Goal: Navigation & Orientation: Find specific page/section

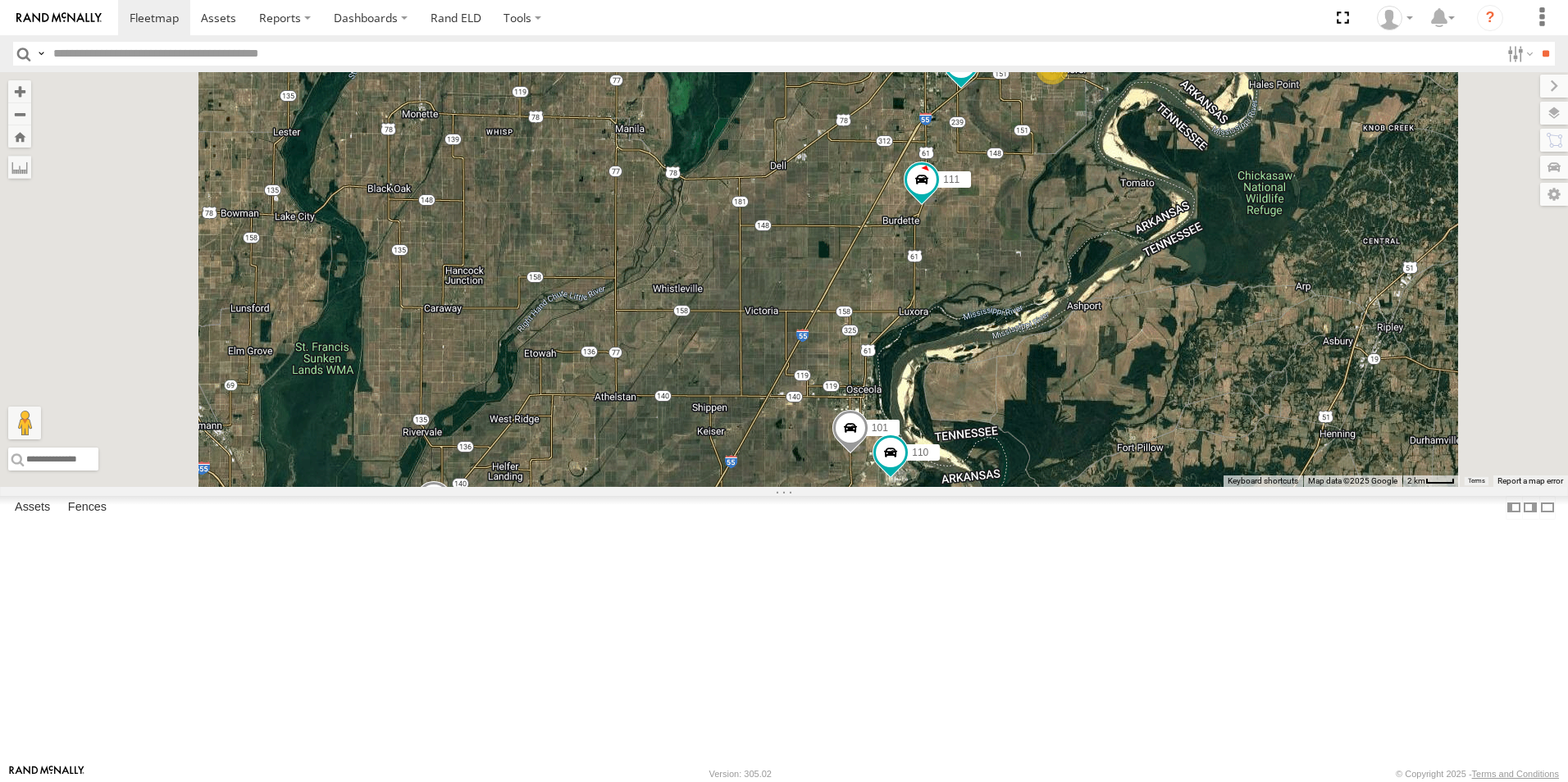
click at [0, 0] on span at bounding box center [0, 0] width 0 height 0
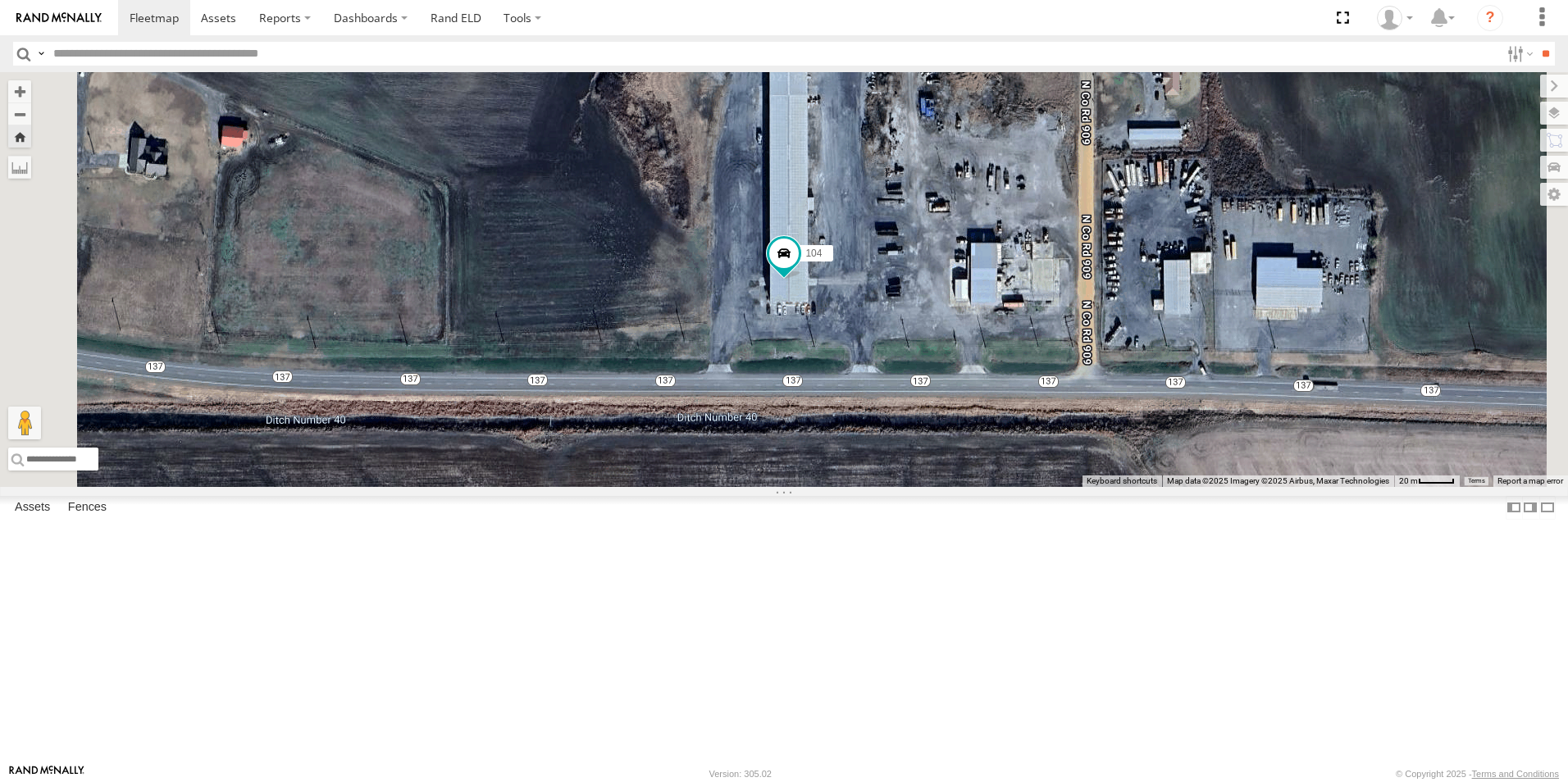
click at [0, 0] on span at bounding box center [0, 0] width 0 height 0
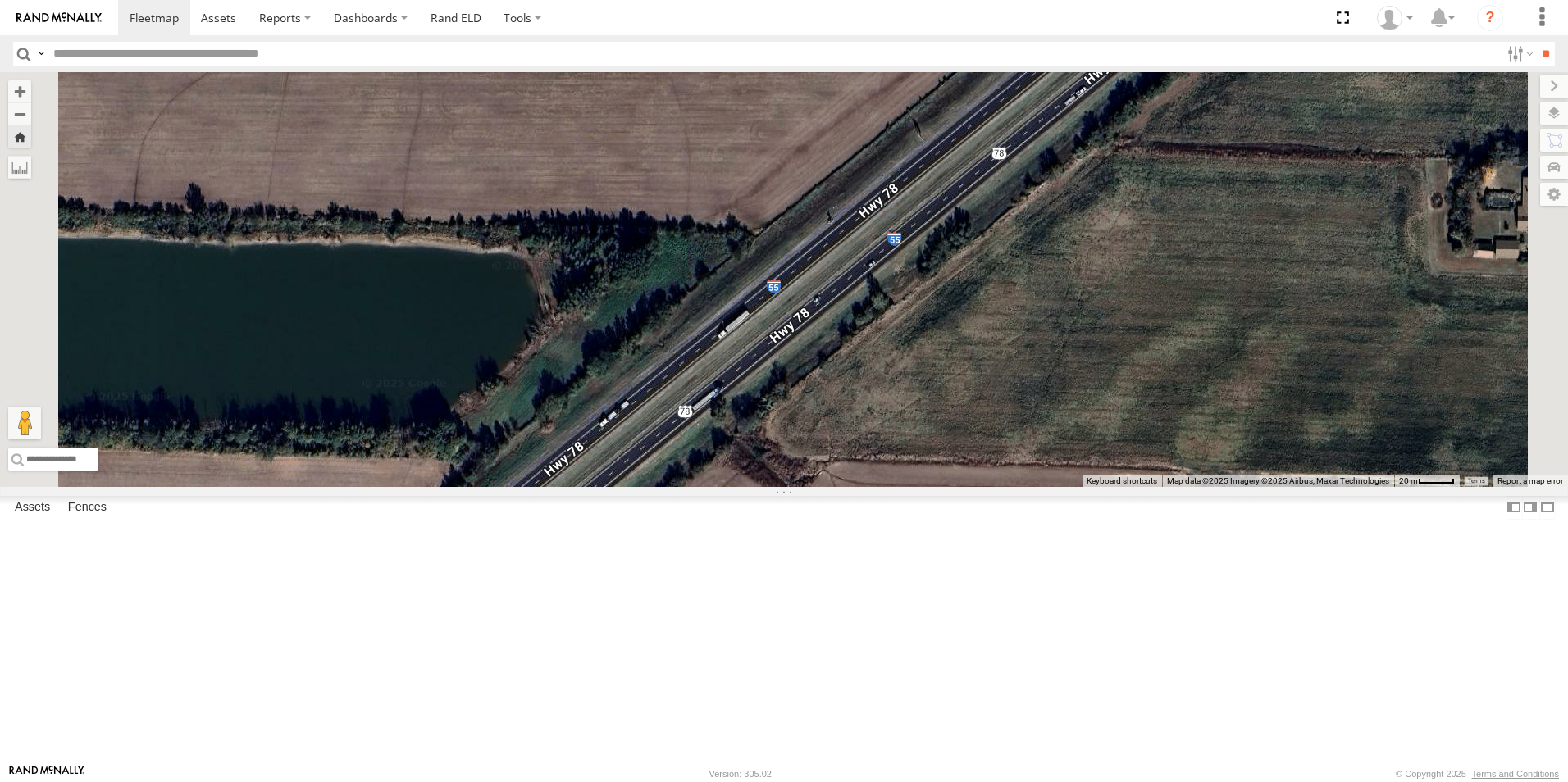
click at [0, 0] on span at bounding box center [0, 0] width 0 height 0
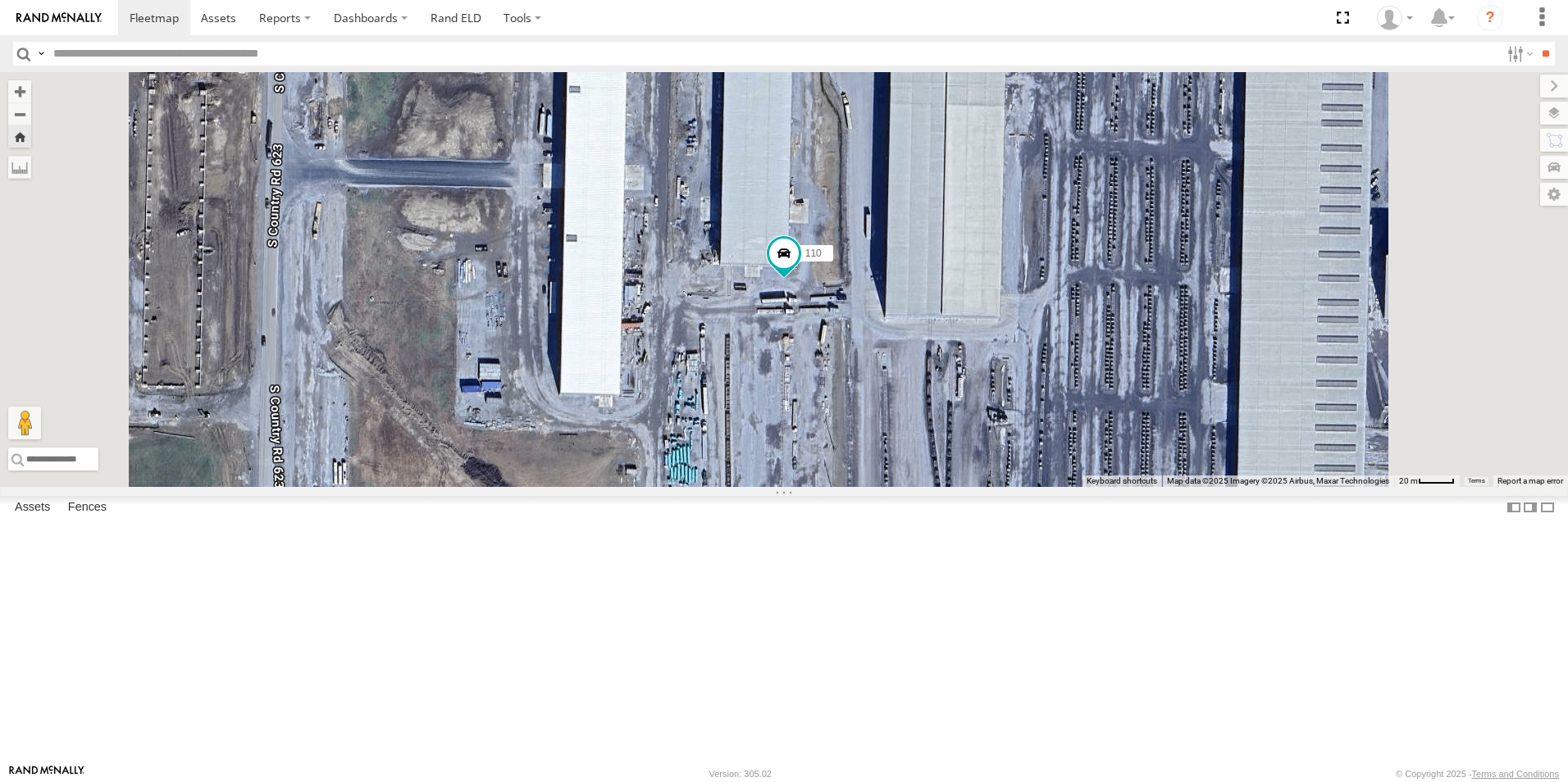
click at [0, 0] on span at bounding box center [0, 0] width 0 height 0
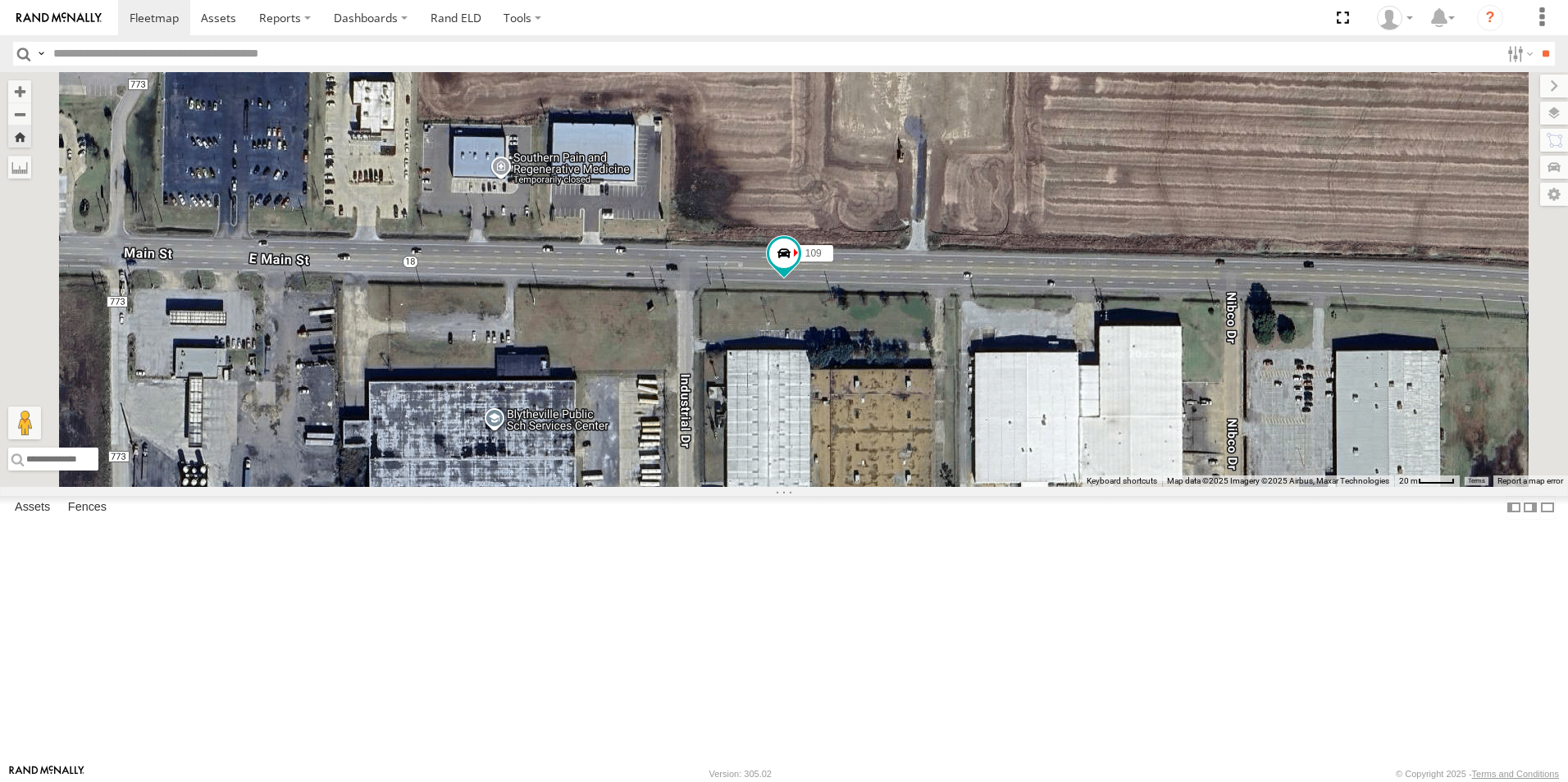
click at [0, 0] on span at bounding box center [0, 0] width 0 height 0
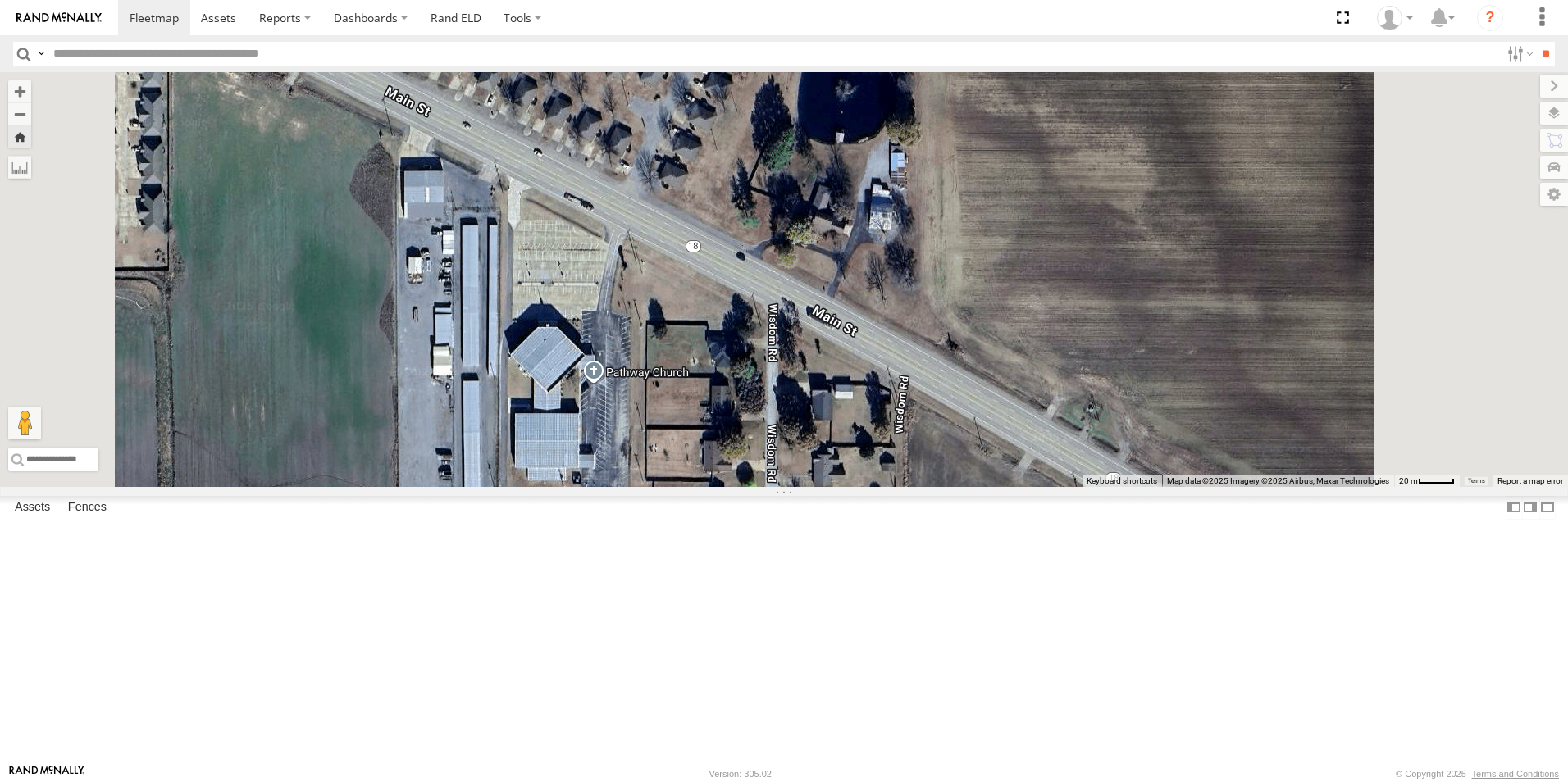
click at [0, 0] on span at bounding box center [0, 0] width 0 height 0
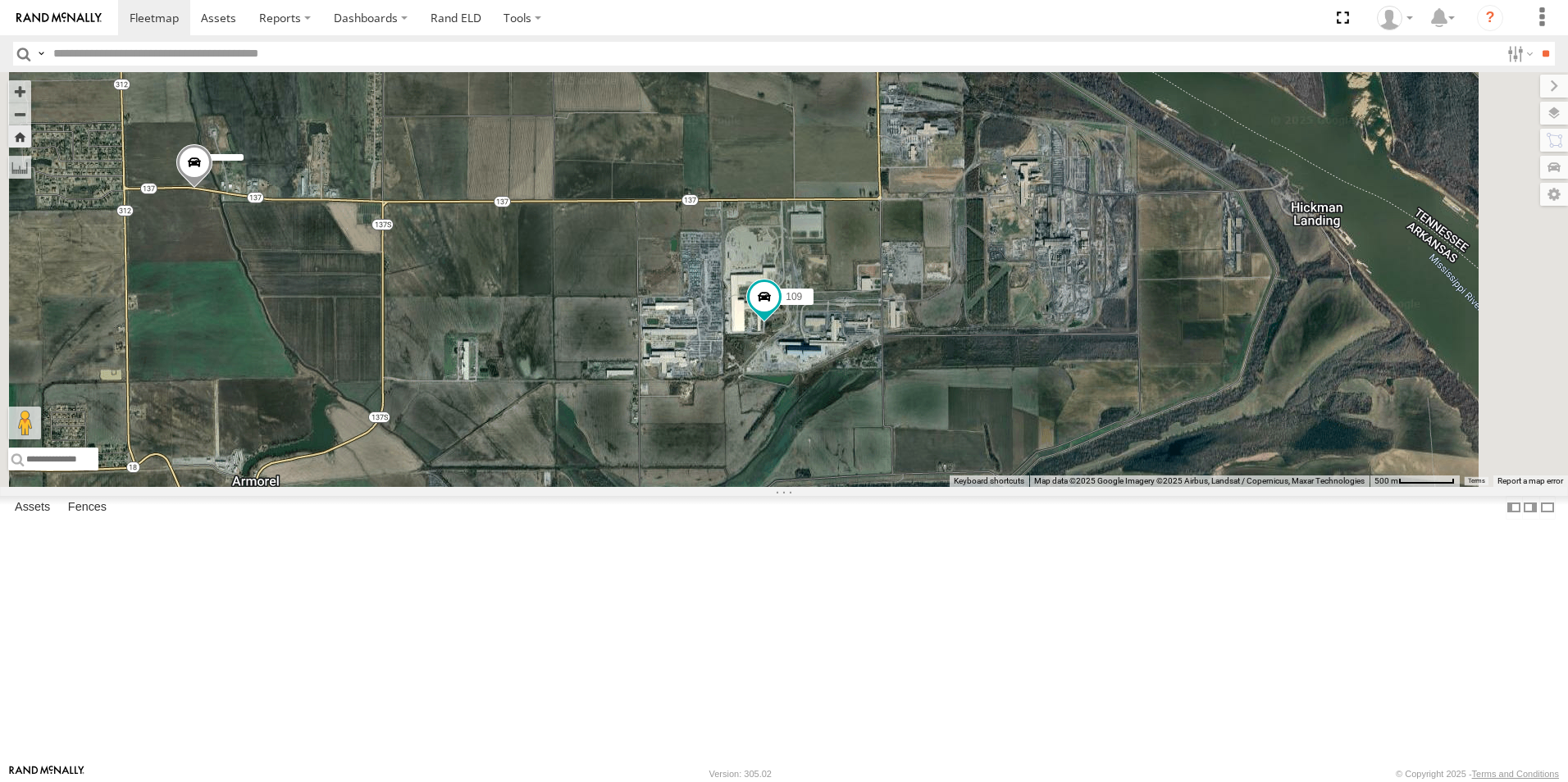
click at [0, 0] on span at bounding box center [0, 0] width 0 height 0
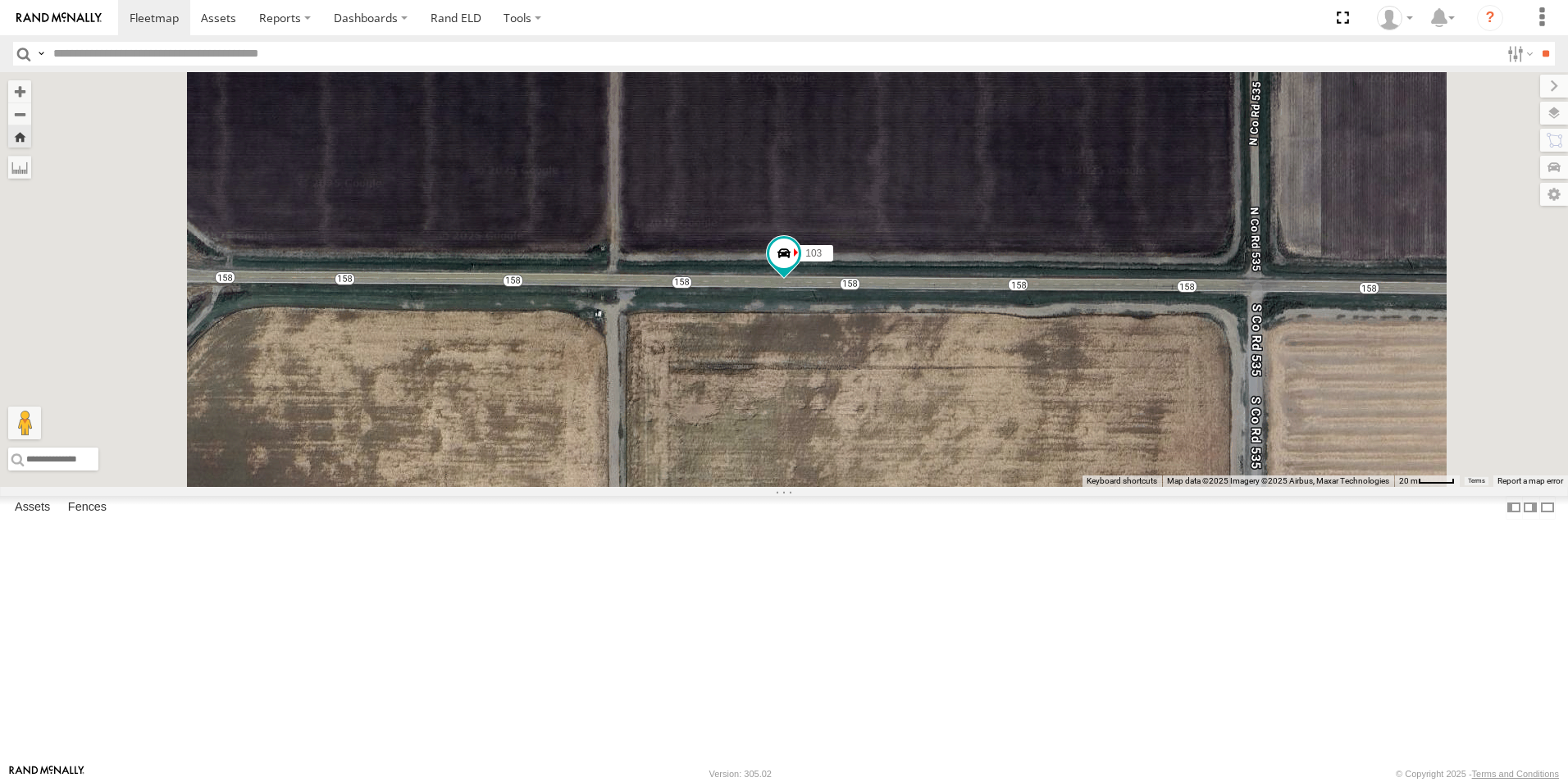
click at [0, 0] on span at bounding box center [0, 0] width 0 height 0
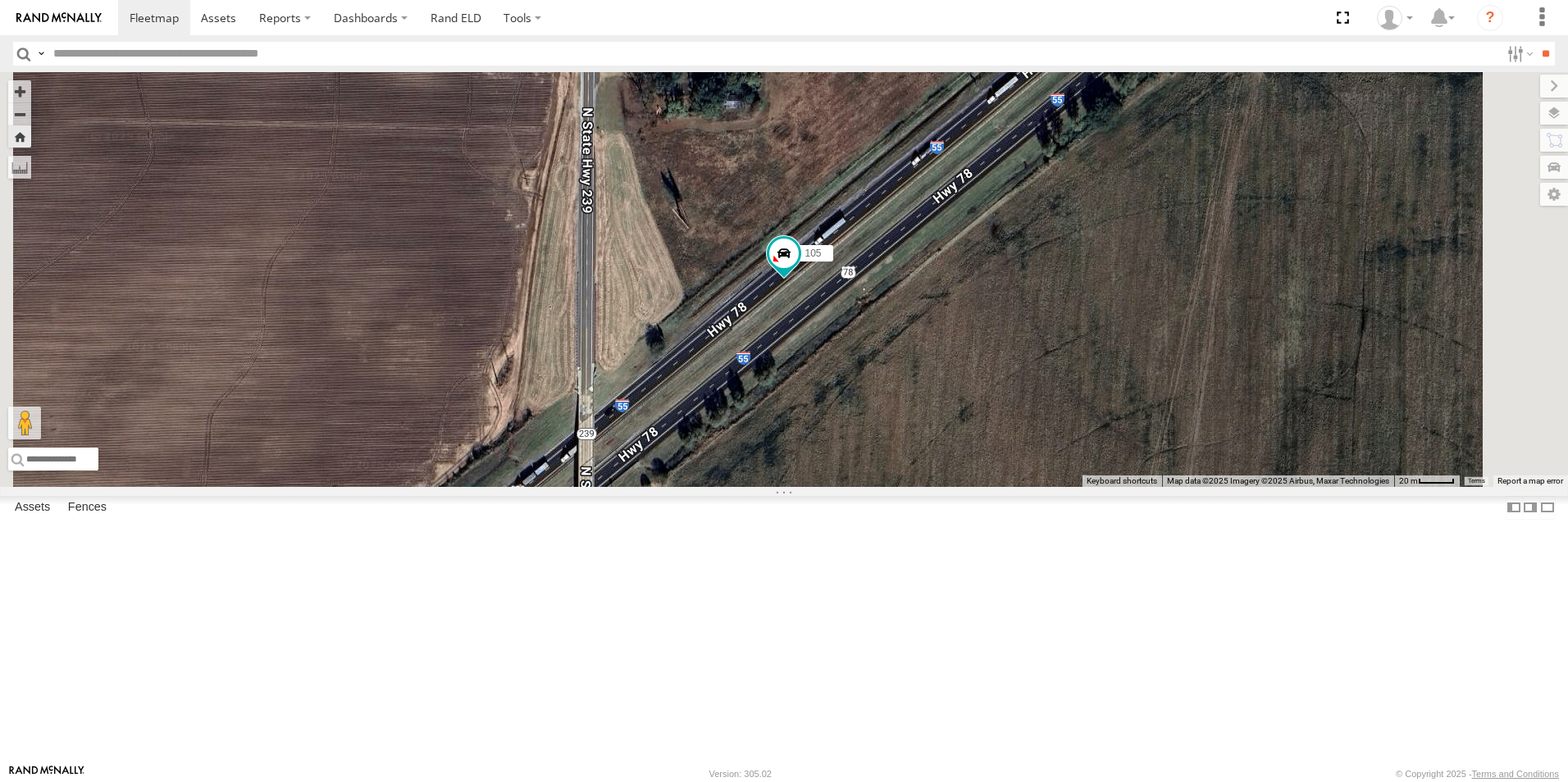
scroll to position [152, 0]
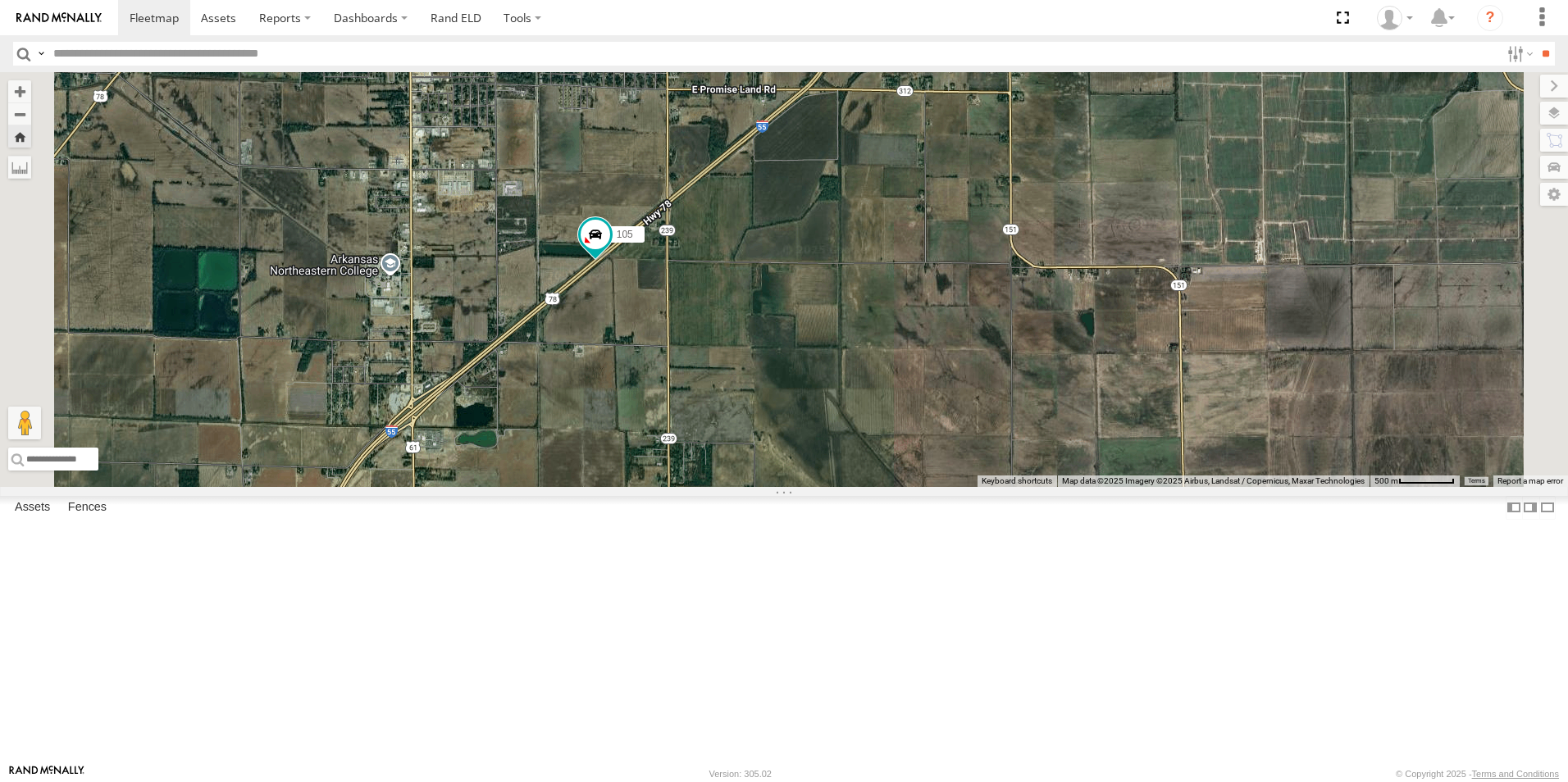
click at [0, 0] on span at bounding box center [0, 0] width 0 height 0
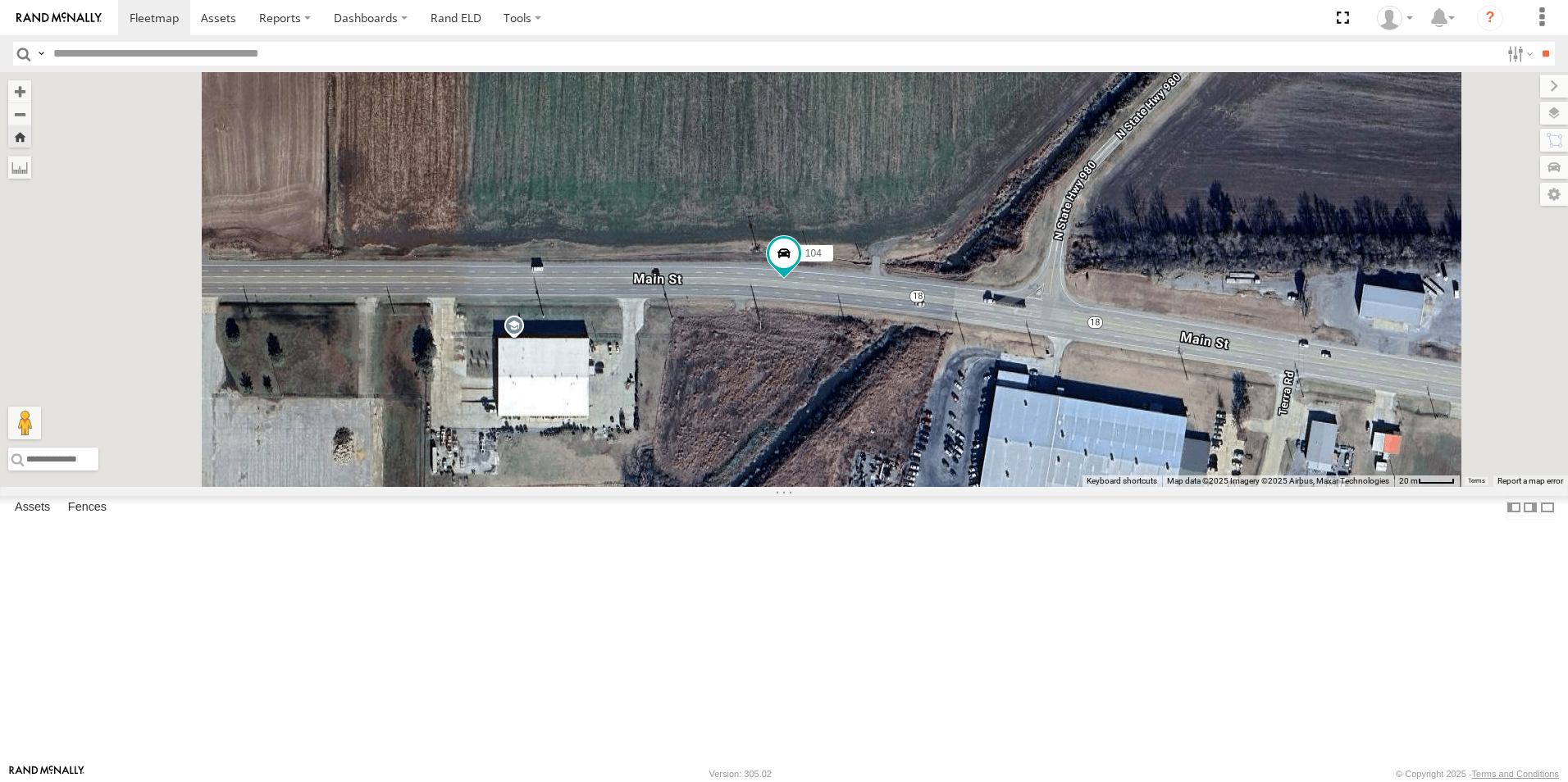
click at [0, 0] on span at bounding box center [0, 0] width 0 height 0
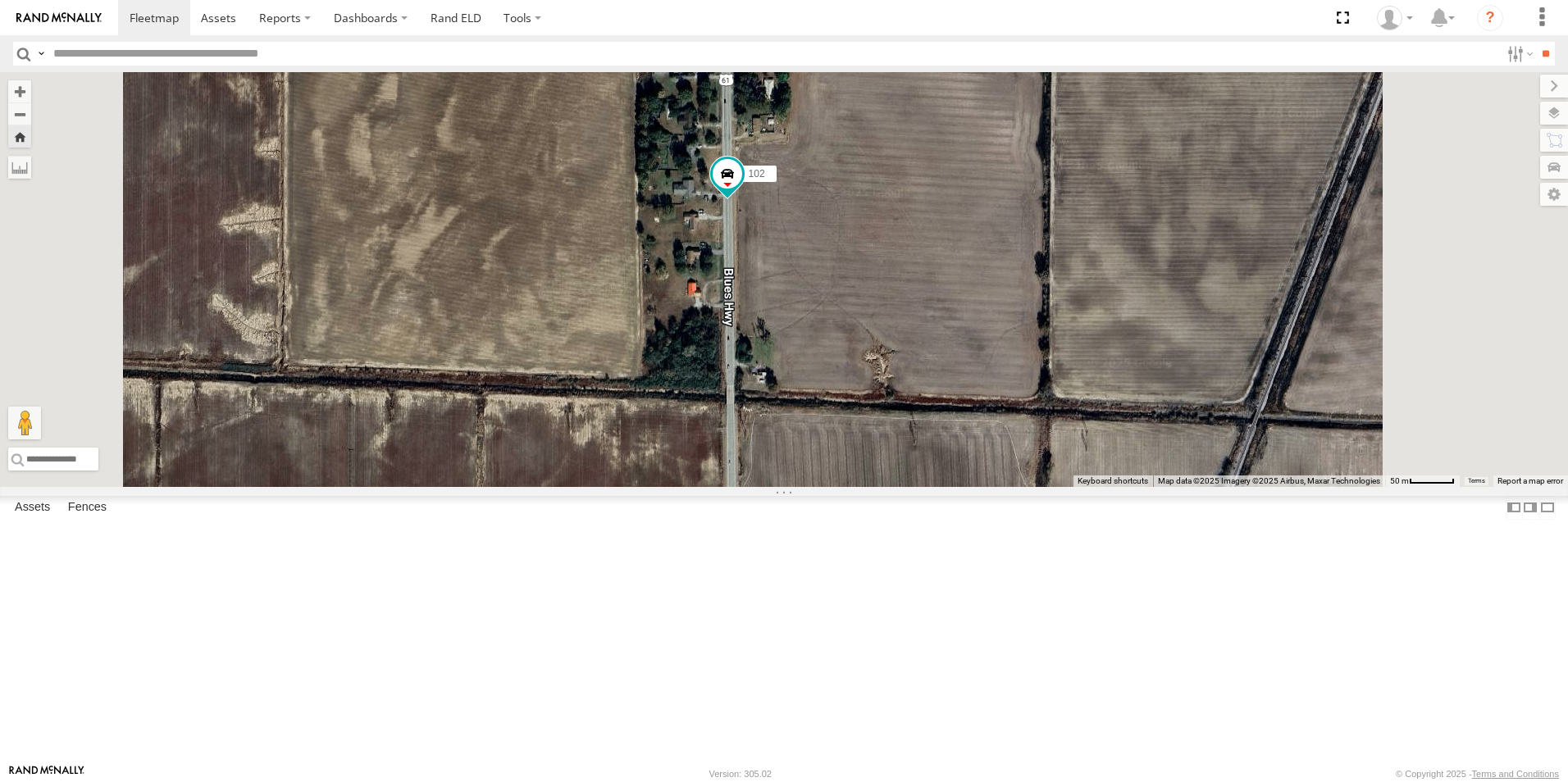
click at [0, 0] on span at bounding box center [0, 0] width 0 height 0
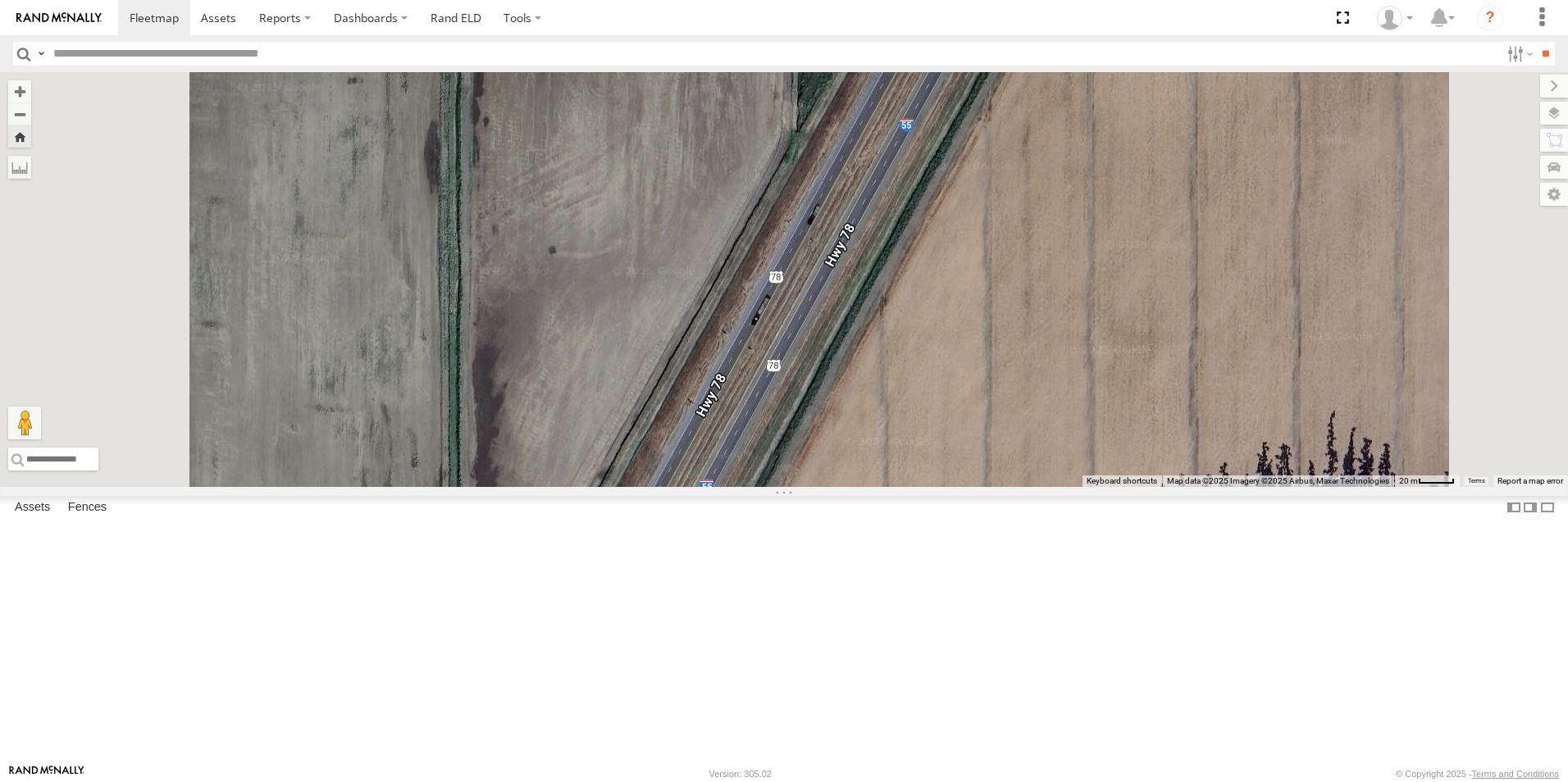
click at [0, 0] on span at bounding box center [0, 0] width 0 height 0
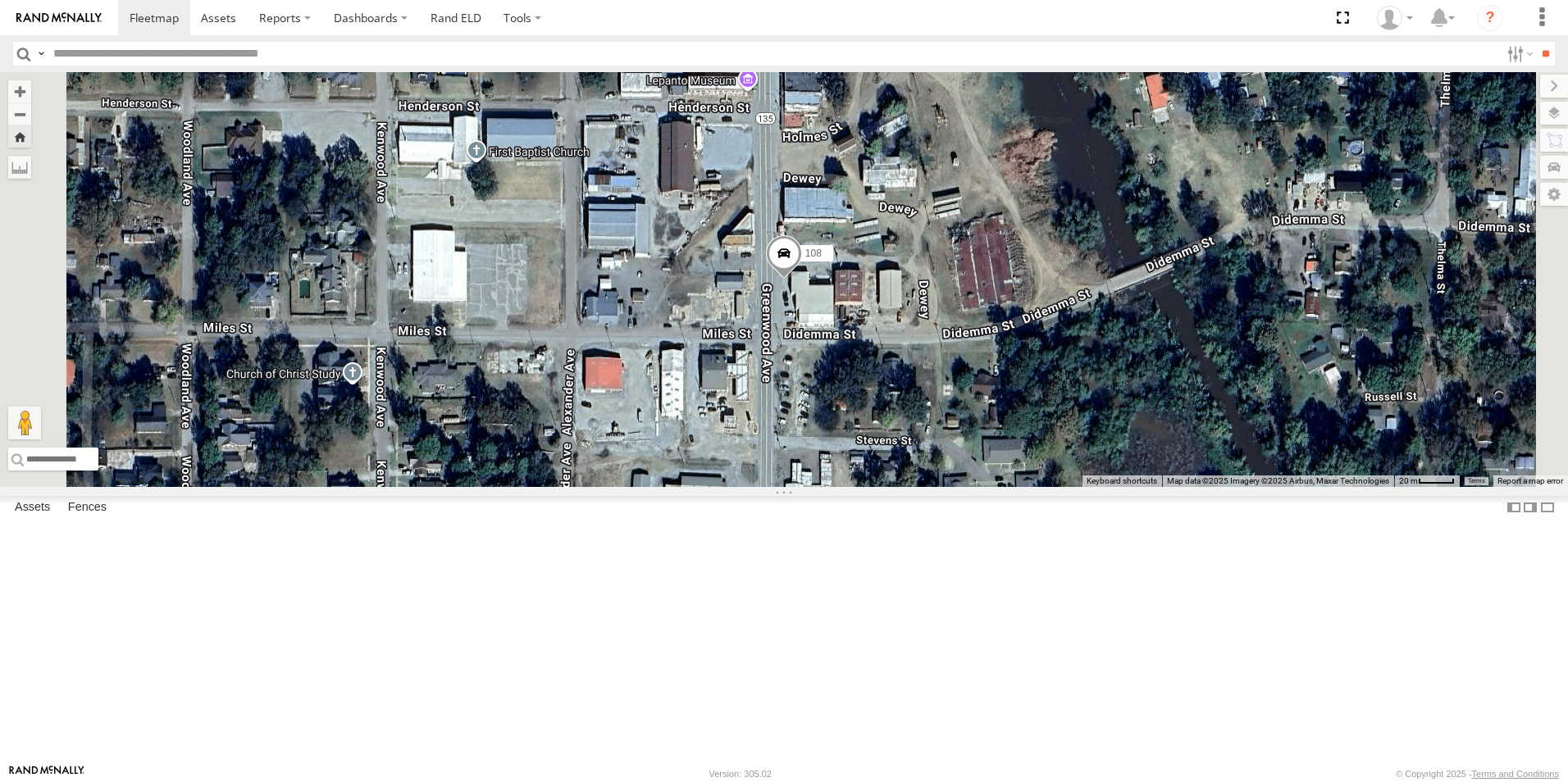
scroll to position [0, 0]
click at [0, 0] on span at bounding box center [0, 0] width 0 height 0
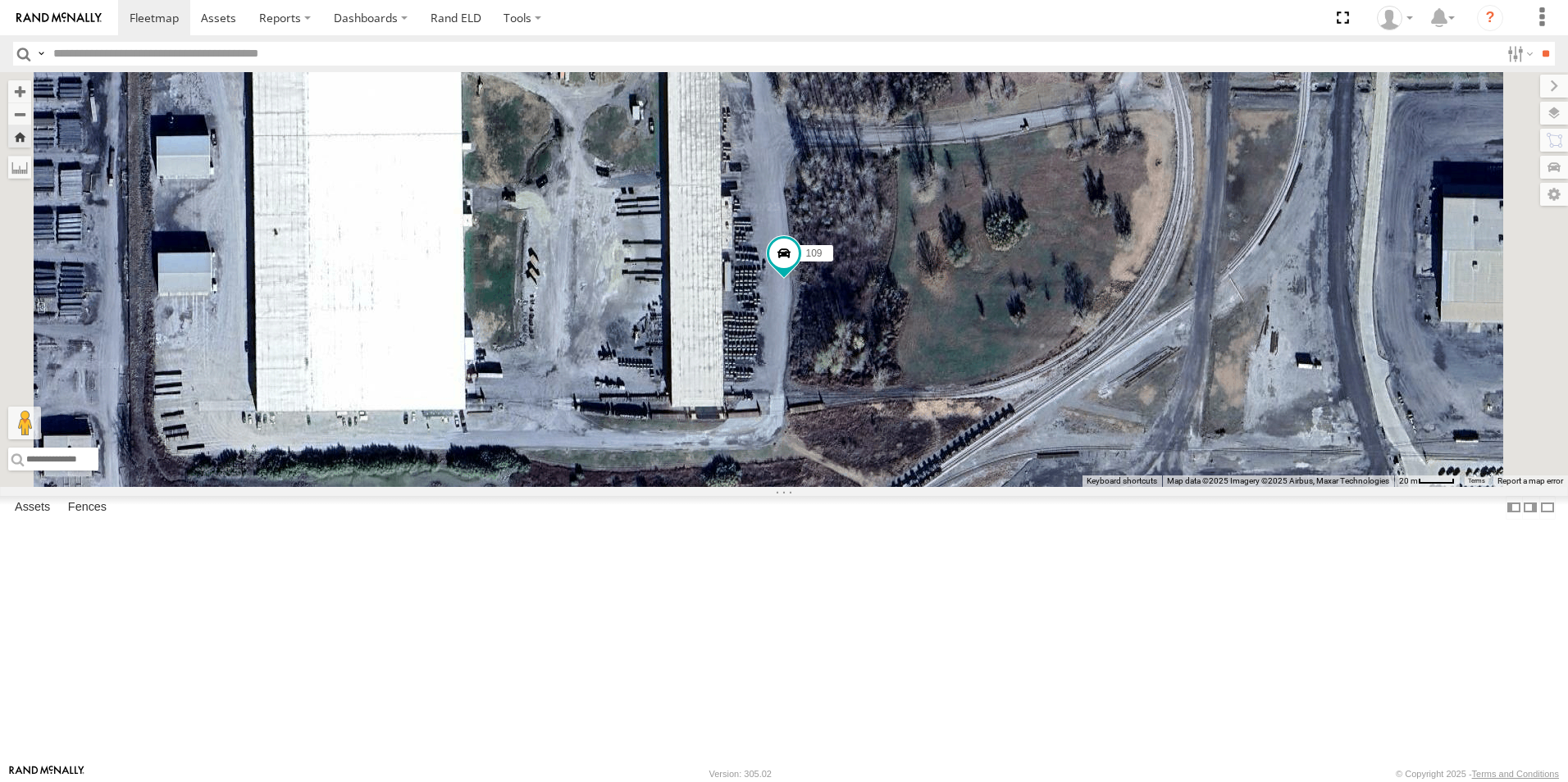
click at [0, 0] on span at bounding box center [0, 0] width 0 height 0
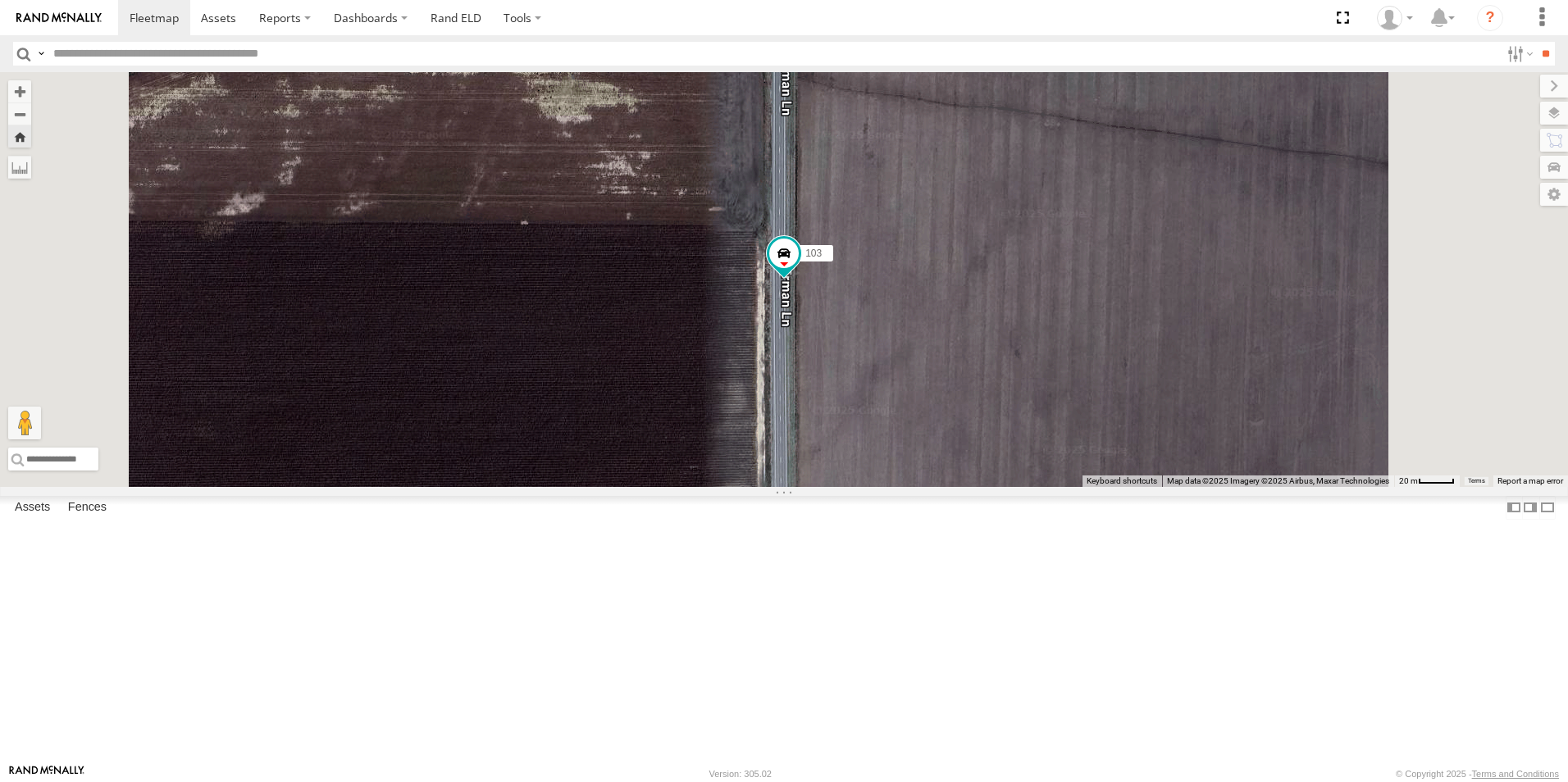
click at [0, 0] on span at bounding box center [0, 0] width 0 height 0
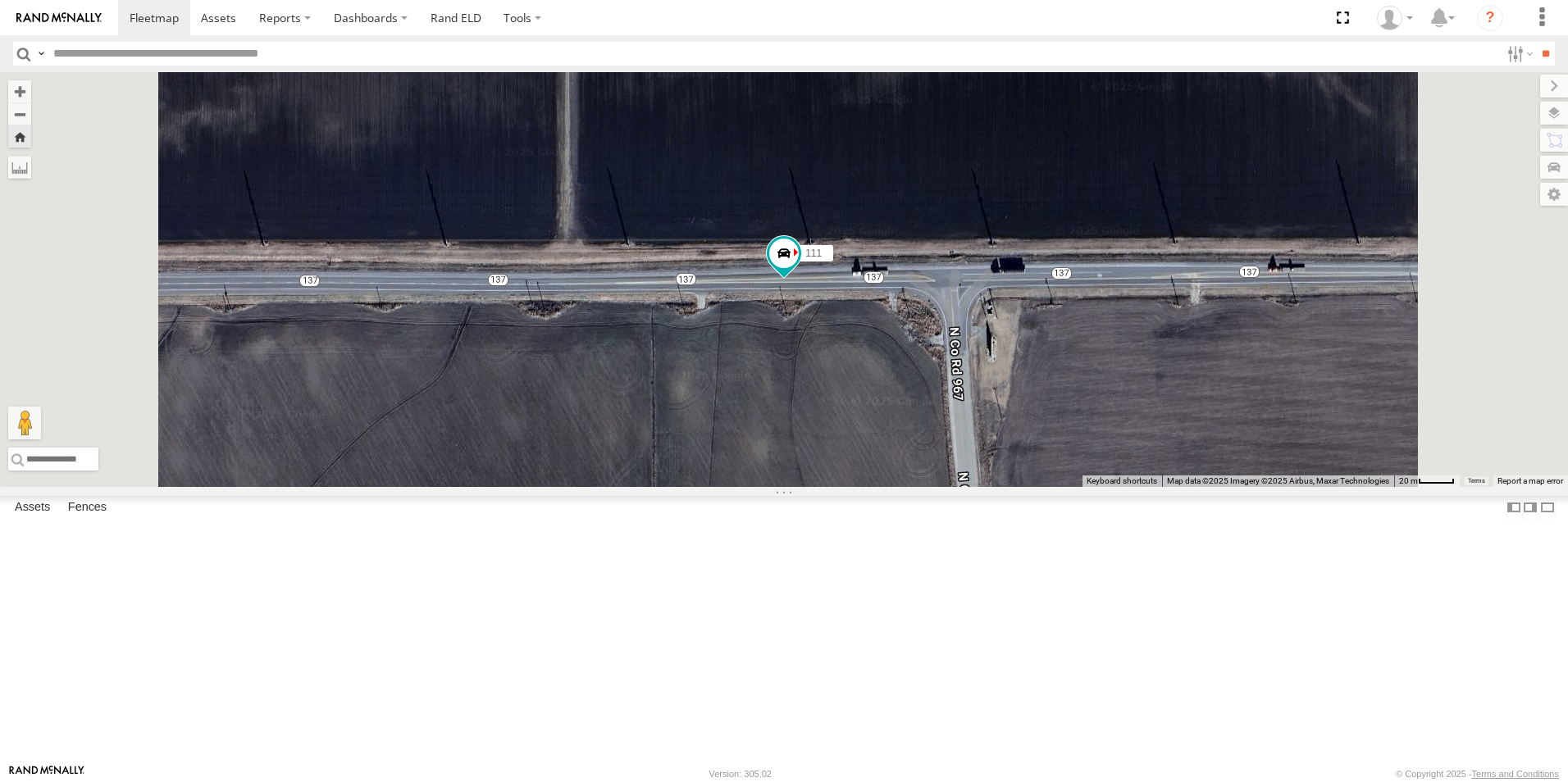
click at [0, 0] on span at bounding box center [0, 0] width 0 height 0
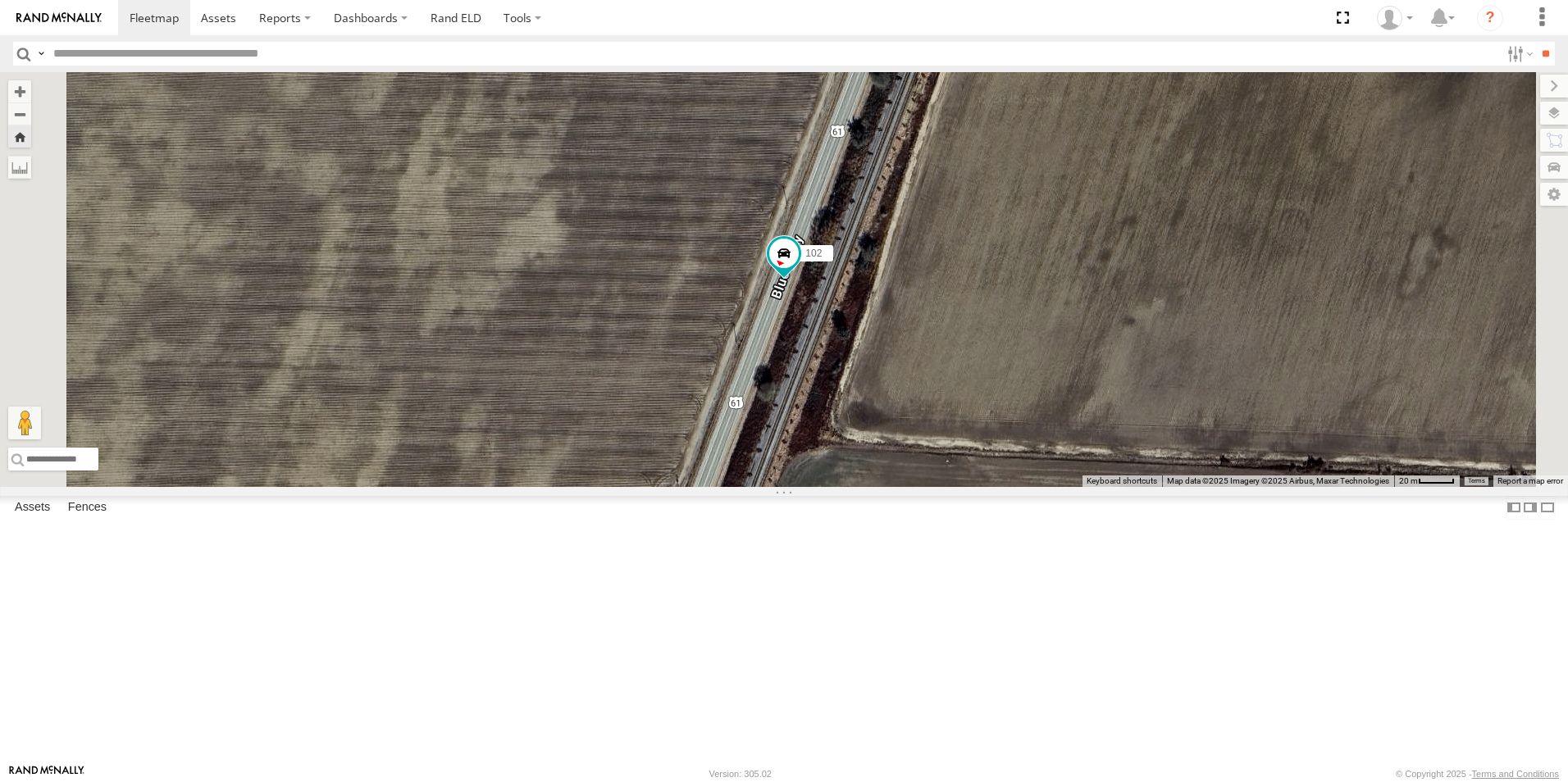
click at [0, 0] on span at bounding box center [0, 0] width 0 height 0
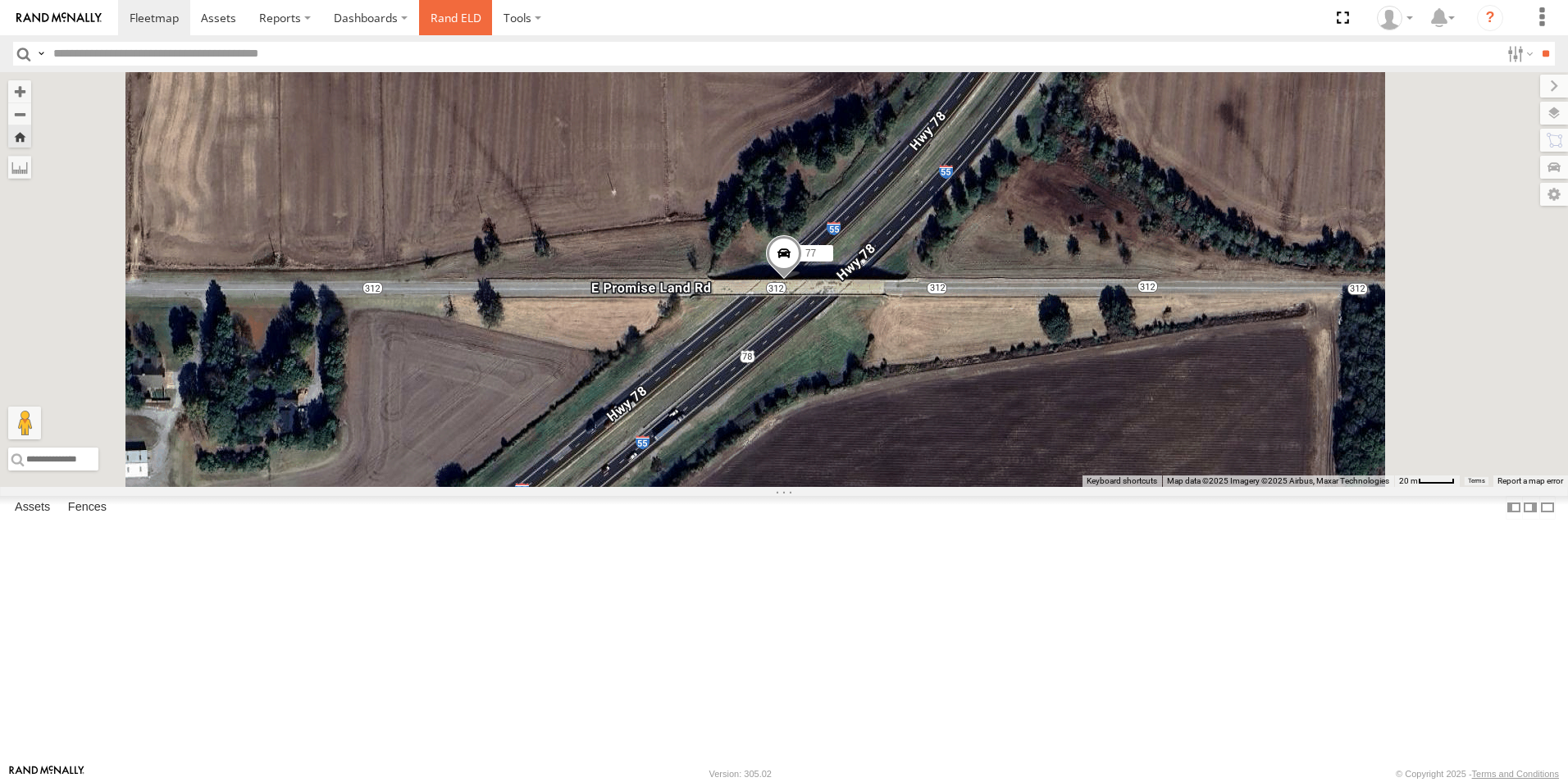
click at [461, 24] on link "Rand ELD" at bounding box center [457, 17] width 74 height 35
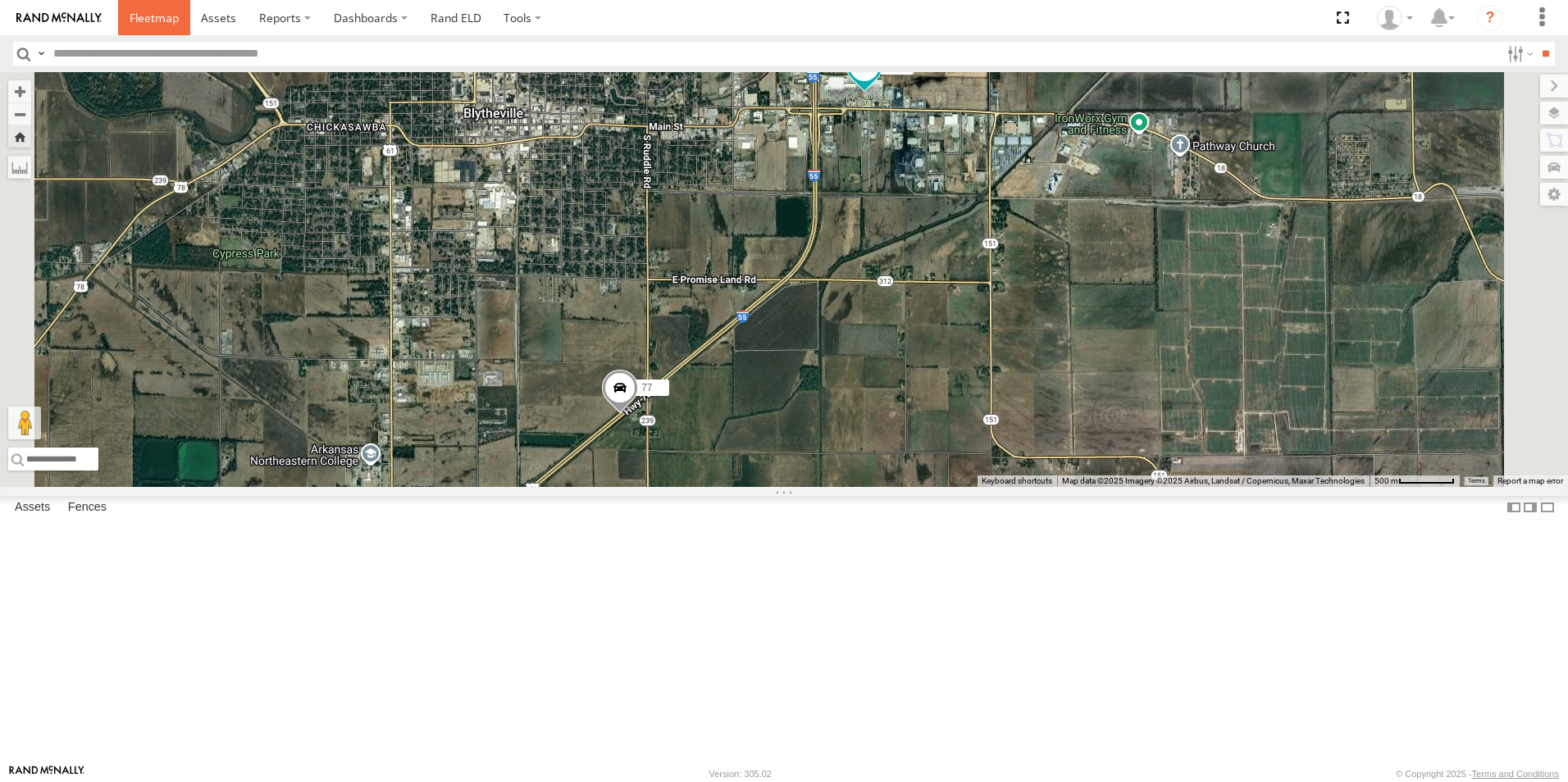
click at [161, 25] on span at bounding box center [154, 17] width 49 height 16
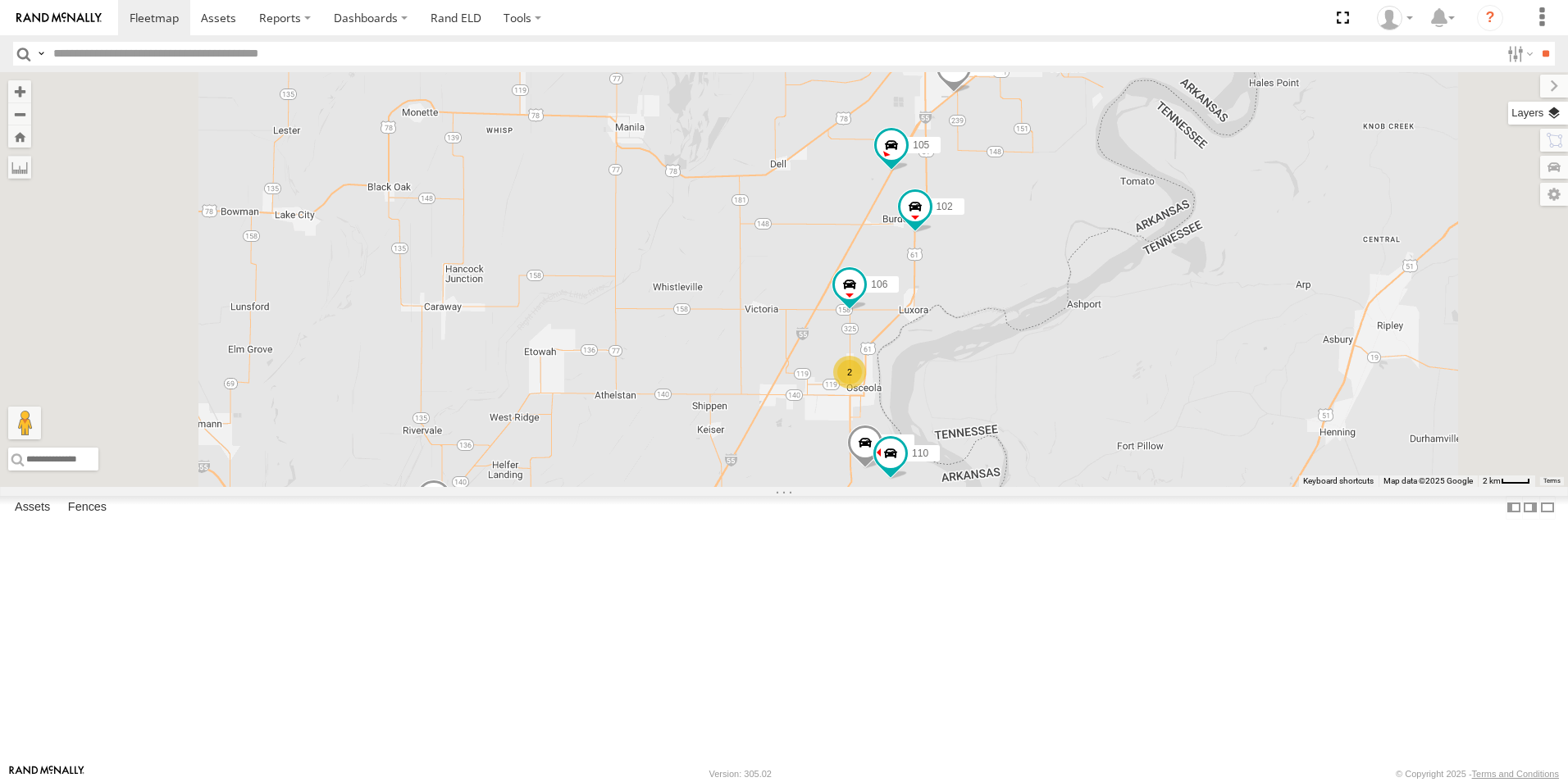
click at [1555, 119] on label at bounding box center [1537, 113] width 60 height 23
click at [0, 0] on span "Basemaps" at bounding box center [0, 0] width 0 height 0
click at [0, 0] on span "Satellite + Roadmap" at bounding box center [0, 0] width 0 height 0
